Goal: Complete application form

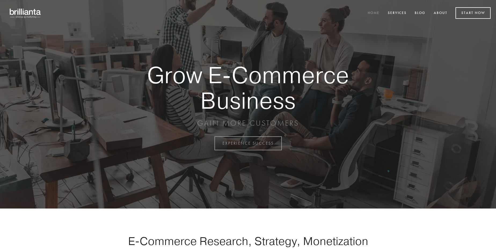
scroll to position [1407, 0]
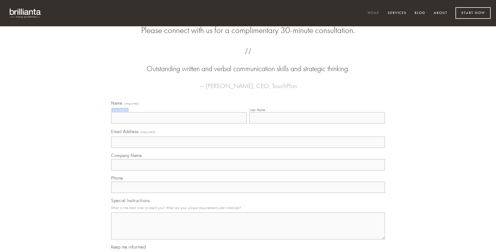
type input "[PERSON_NAME]"
click at [317, 123] on input "Last Name" at bounding box center [317, 117] width 136 height 11
type input "[PERSON_NAME]"
click at [248, 148] on input "Email Address (required)" at bounding box center [248, 142] width 274 height 11
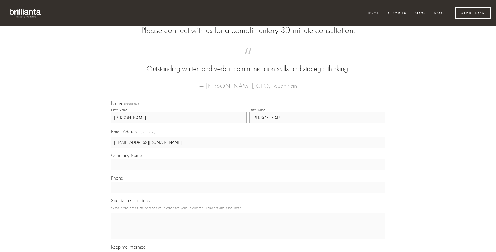
type input "[EMAIL_ADDRESS][DOMAIN_NAME]"
click at [248, 170] on input "Company Name" at bounding box center [248, 164] width 274 height 11
type input "corrupti"
click at [248, 193] on input "text" at bounding box center [248, 187] width 274 height 11
click at [248, 231] on textarea "Special Instructions" at bounding box center [248, 226] width 274 height 27
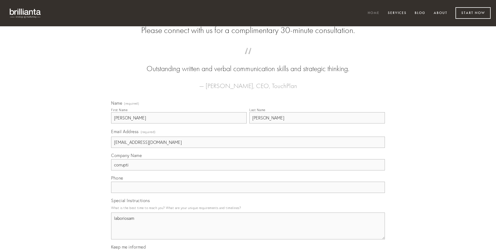
type textarea "laboriosam"
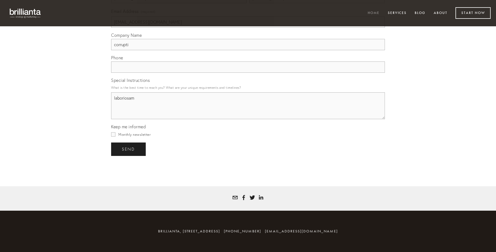
click at [129, 149] on span "send" at bounding box center [128, 149] width 13 height 5
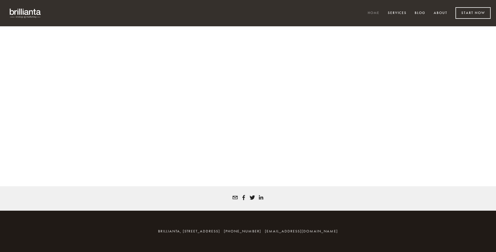
scroll to position [1400, 0]
